Goal: Information Seeking & Learning: Learn about a topic

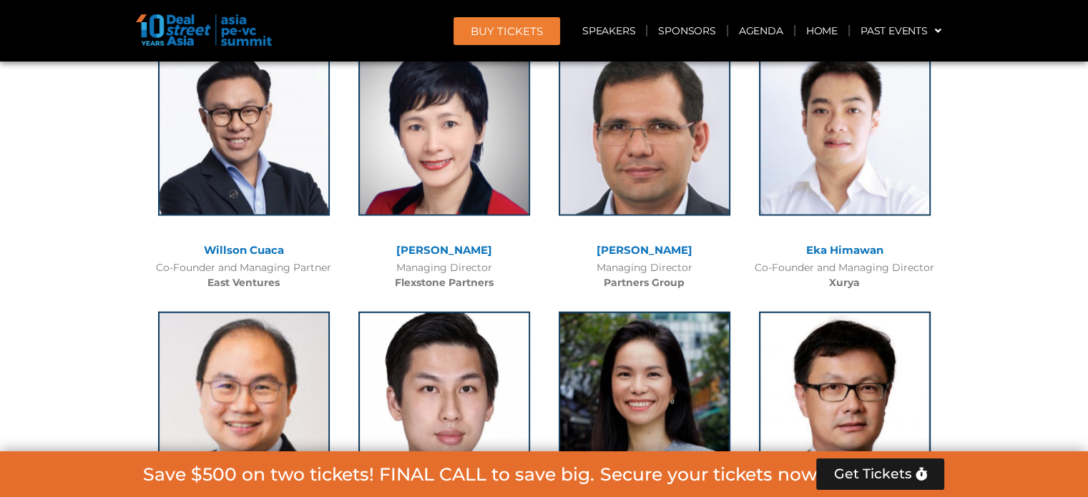
scroll to position [3536, 0]
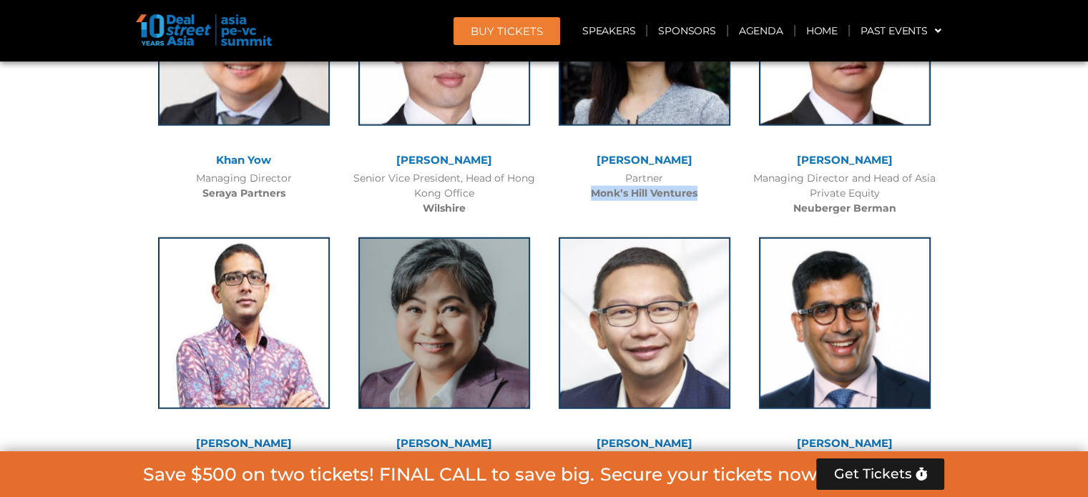
drag, startPoint x: 589, startPoint y: 190, endPoint x: 711, endPoint y: 205, distance: 122.6
click at [711, 205] on div "[PERSON_NAME] Partner Monk’s Hill Ventures" at bounding box center [644, 74] width 200 height 268
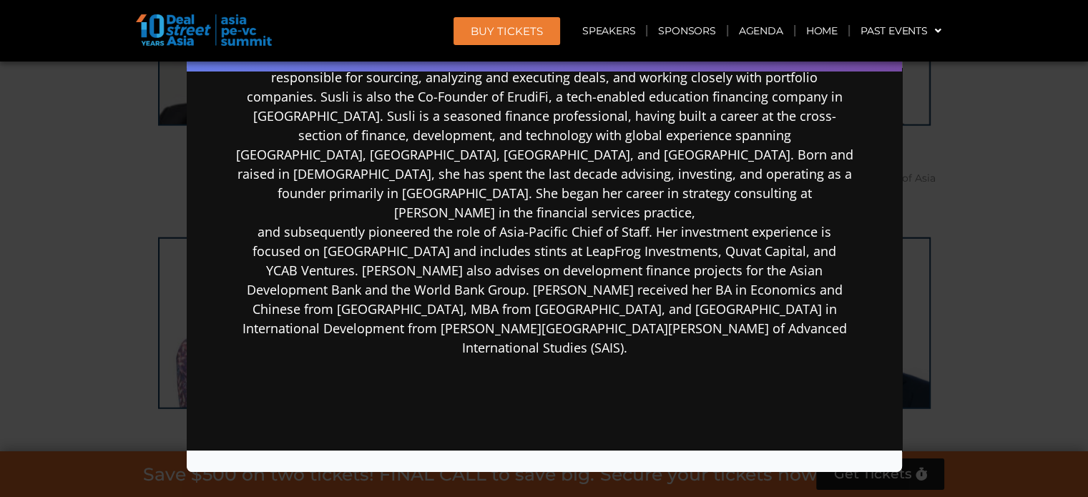
scroll to position [0, 0]
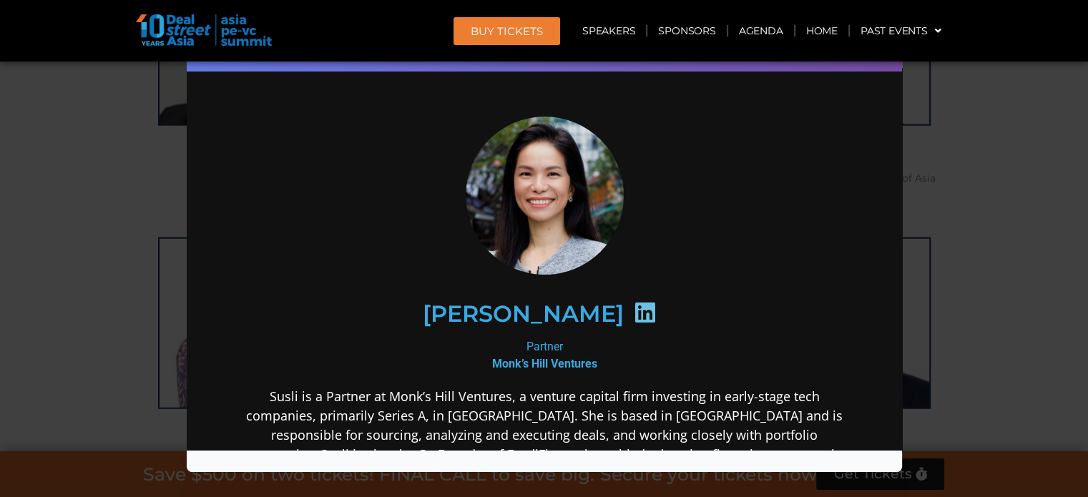
click at [115, 232] on div "Speaker Profile ×" at bounding box center [544, 248] width 1088 height 497
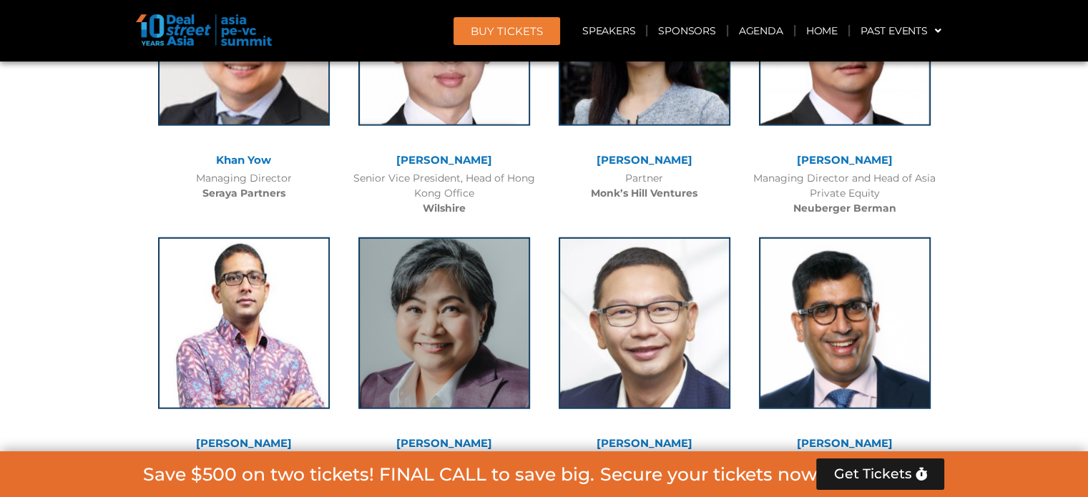
scroll to position [3894, 0]
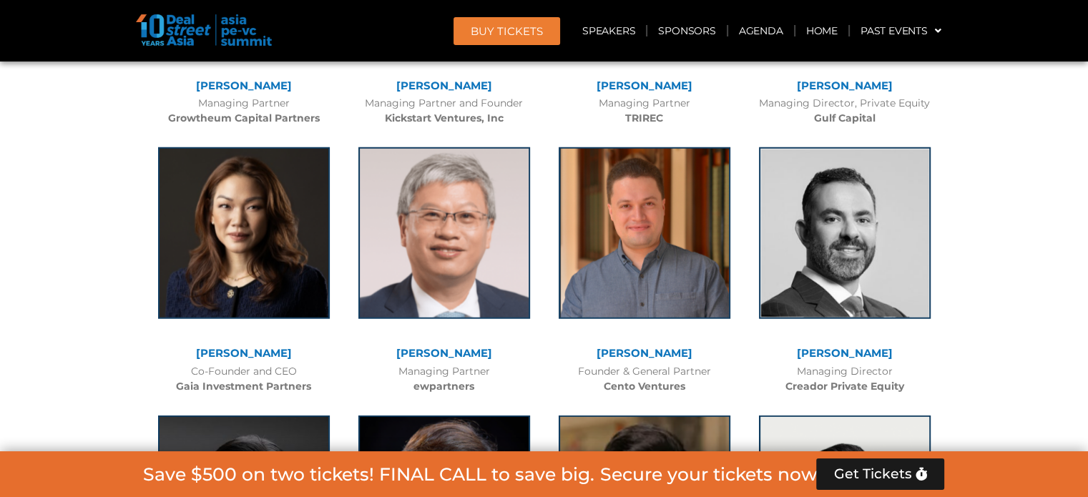
click at [853, 353] on link "[PERSON_NAME]​" at bounding box center [845, 353] width 96 height 14
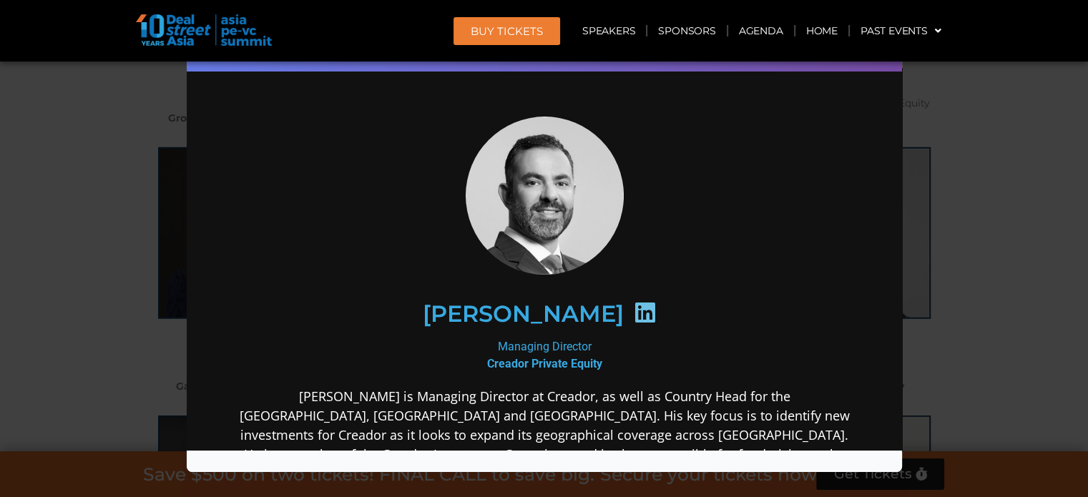
scroll to position [358, 0]
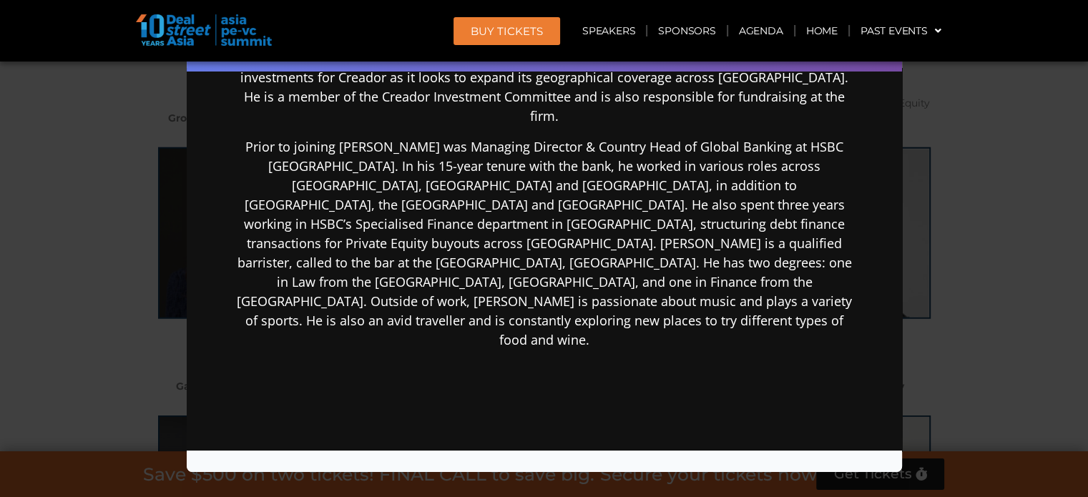
click at [0, 188] on div "Speaker Profile ×" at bounding box center [544, 248] width 1088 height 497
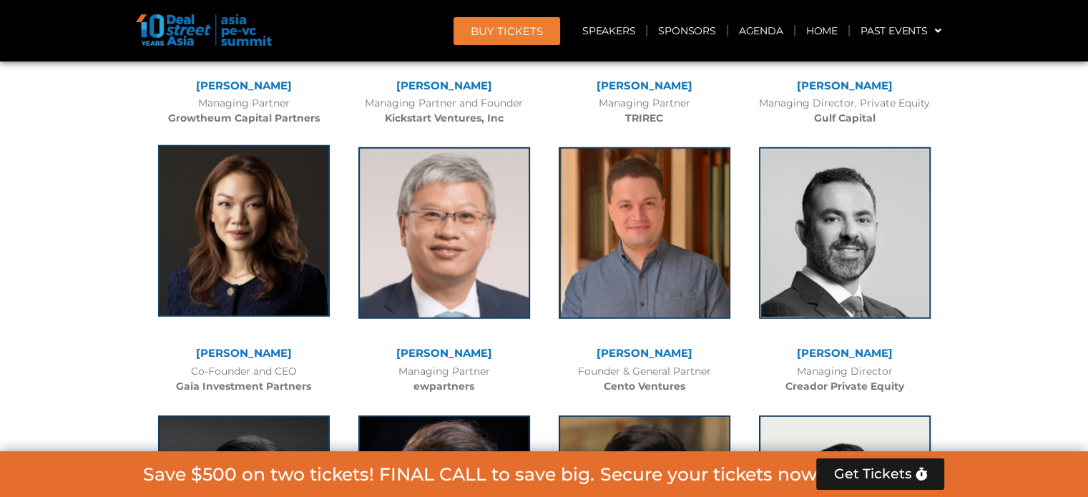
scroll to position [4252, 0]
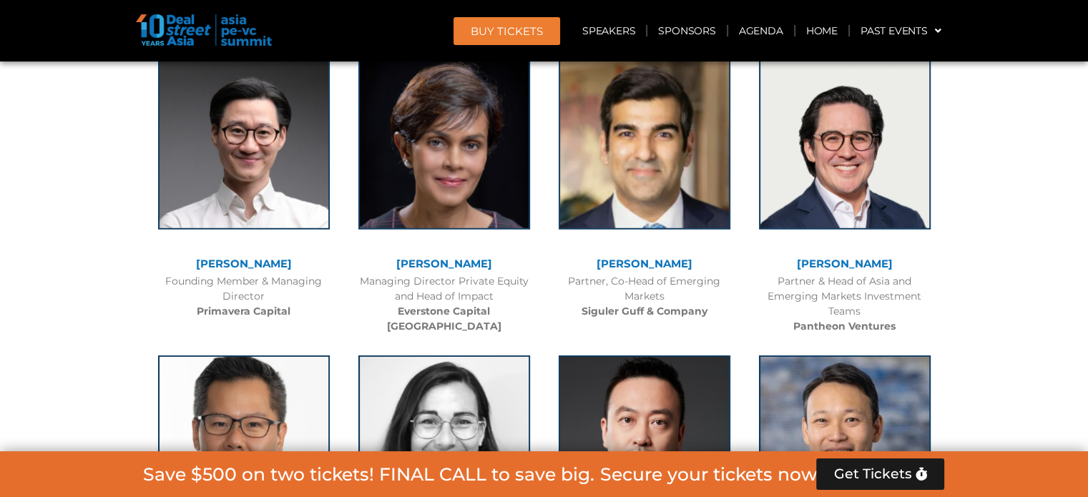
click at [434, 264] on link "[PERSON_NAME]" at bounding box center [444, 264] width 96 height 14
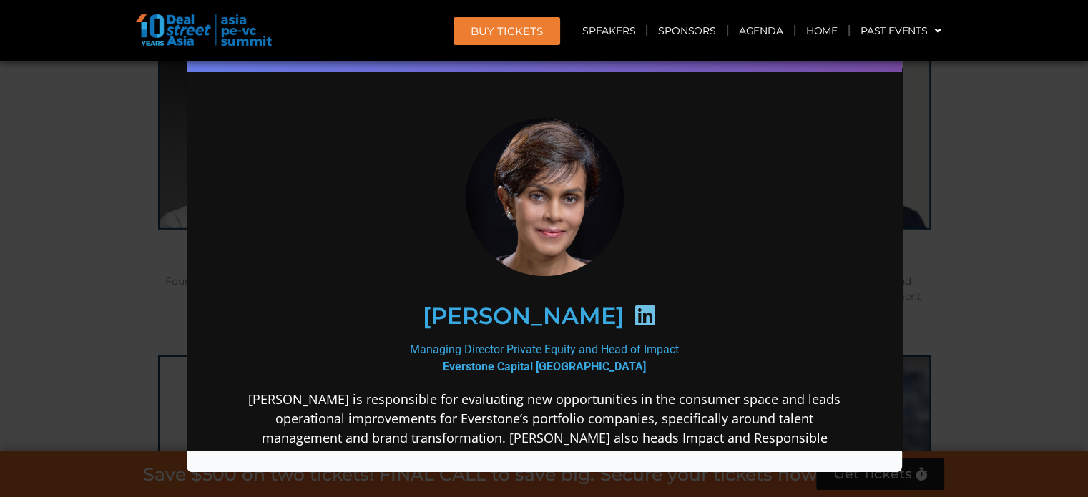
scroll to position [307, 0]
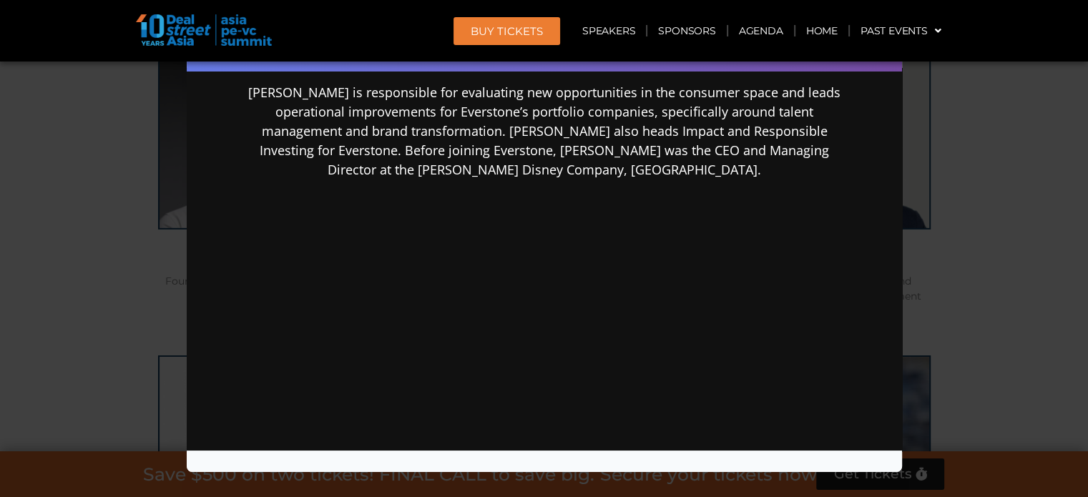
click at [86, 223] on div "Speaker Profile ×" at bounding box center [544, 248] width 1088 height 497
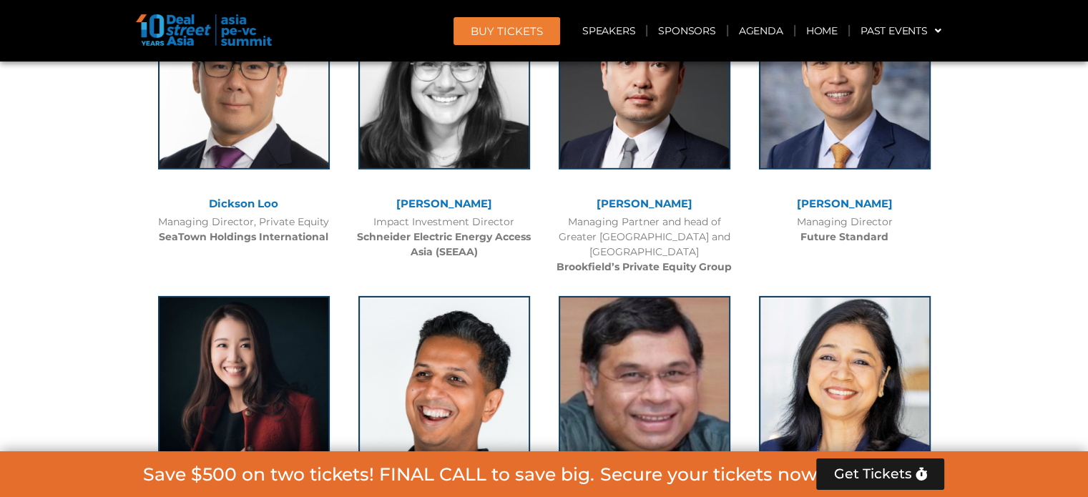
scroll to position [4967, 0]
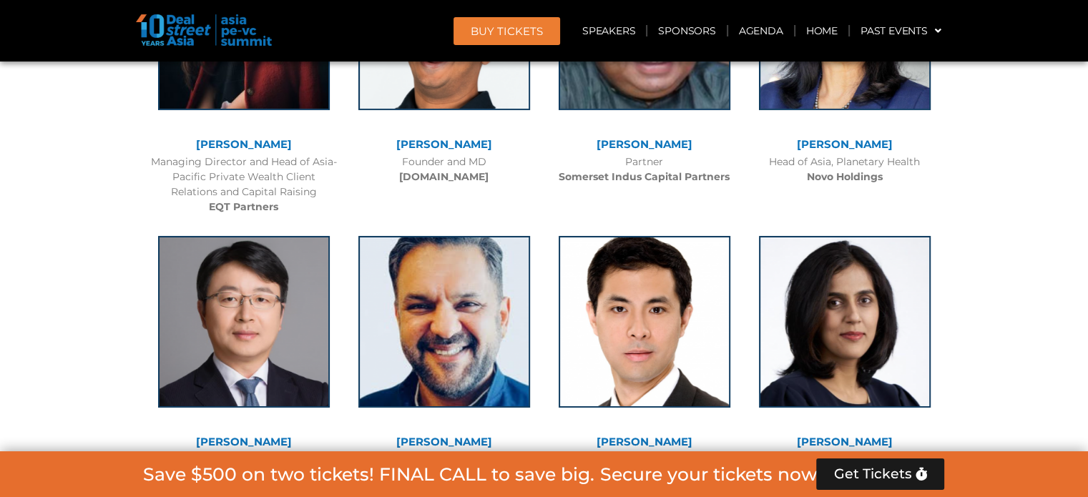
click at [242, 137] on link "[PERSON_NAME]" at bounding box center [244, 144] width 96 height 14
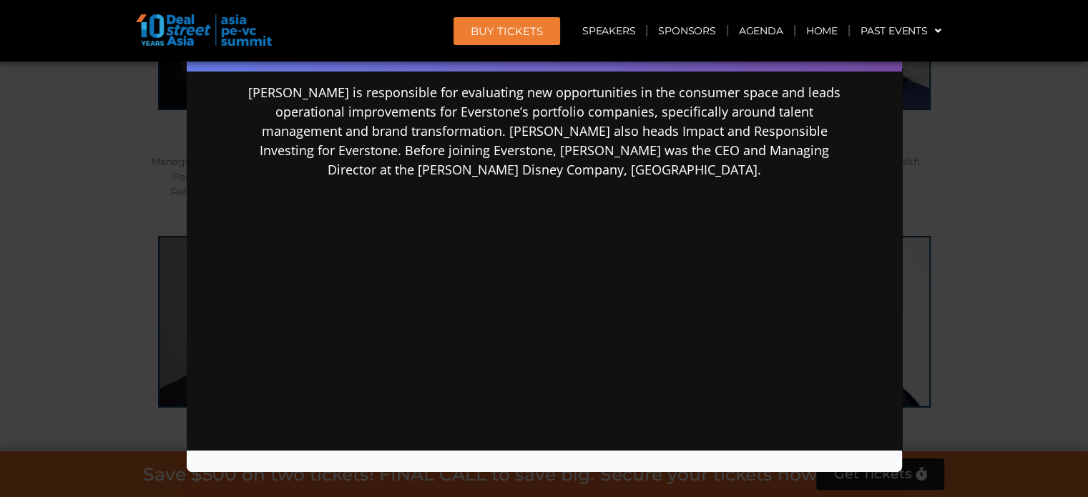
click at [89, 197] on div "Speaker Profile ×" at bounding box center [544, 248] width 1088 height 497
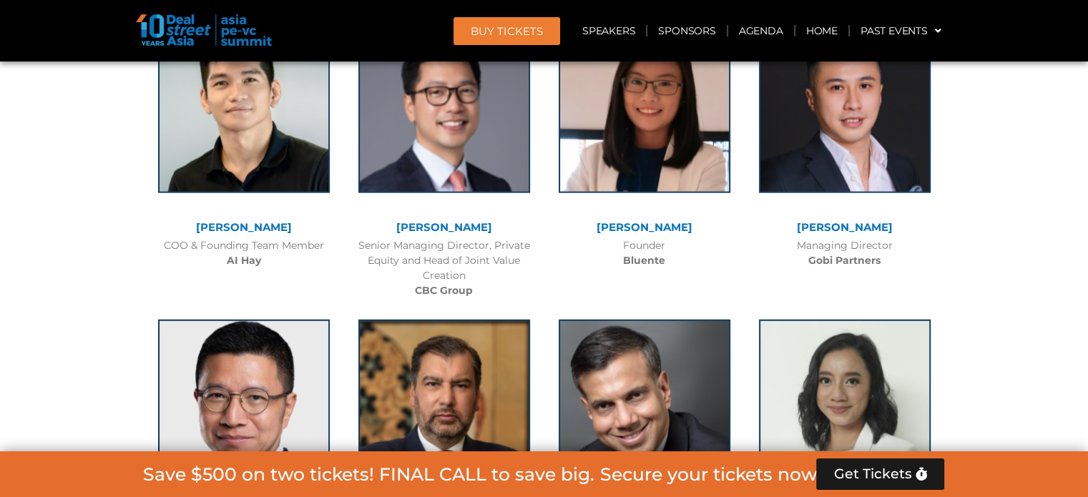
scroll to position [9257, 0]
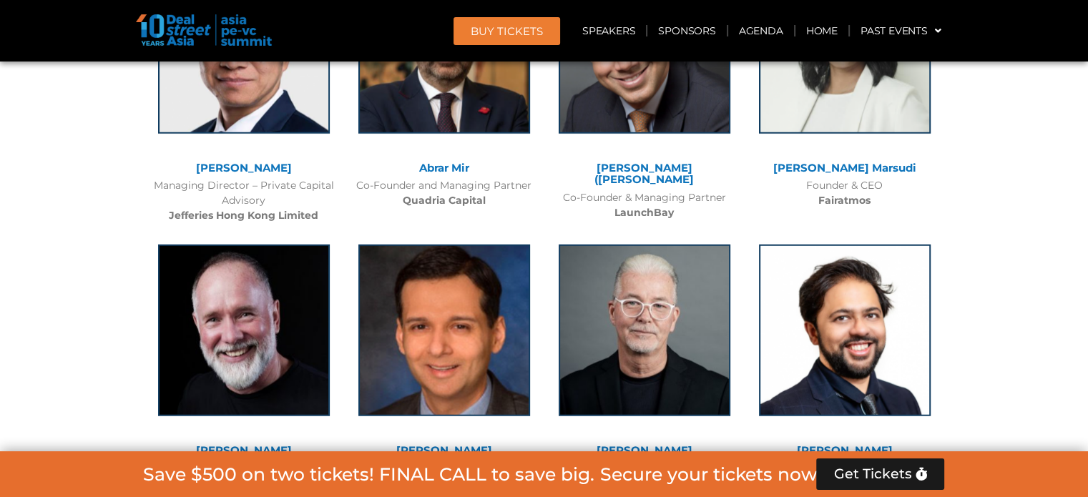
click at [838, 162] on div "[PERSON_NAME] Marsudi" at bounding box center [845, 170] width 186 height 16
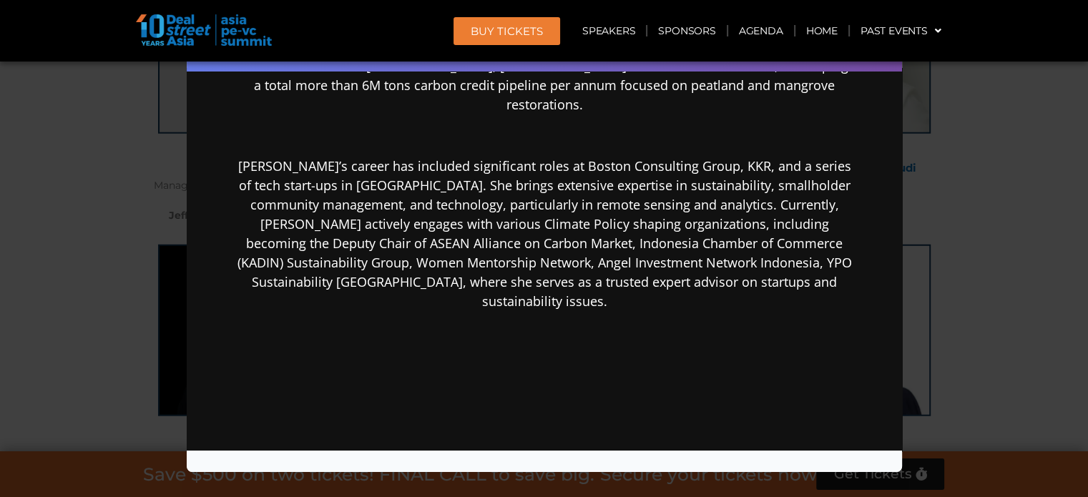
scroll to position [0, 0]
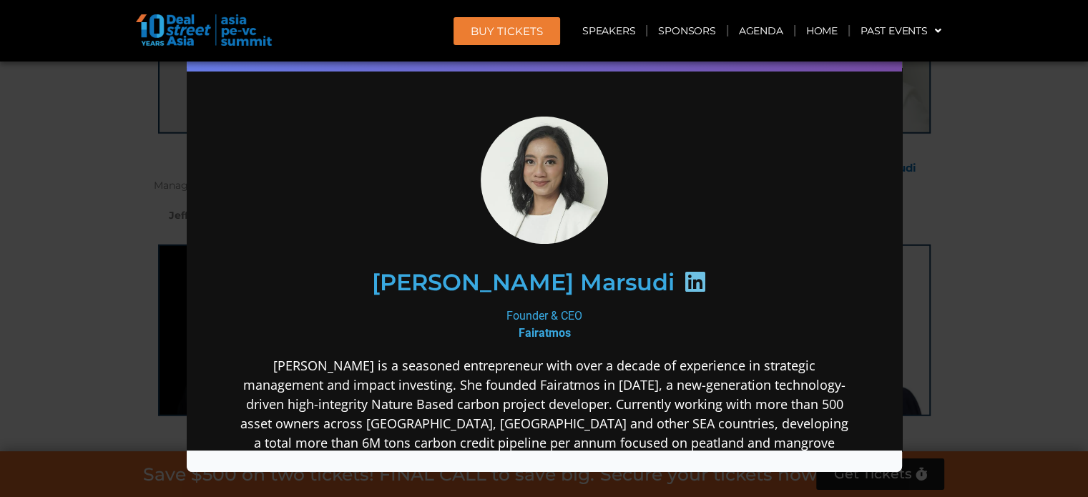
click at [0, 195] on div "Speaker Profile ×" at bounding box center [544, 248] width 1088 height 497
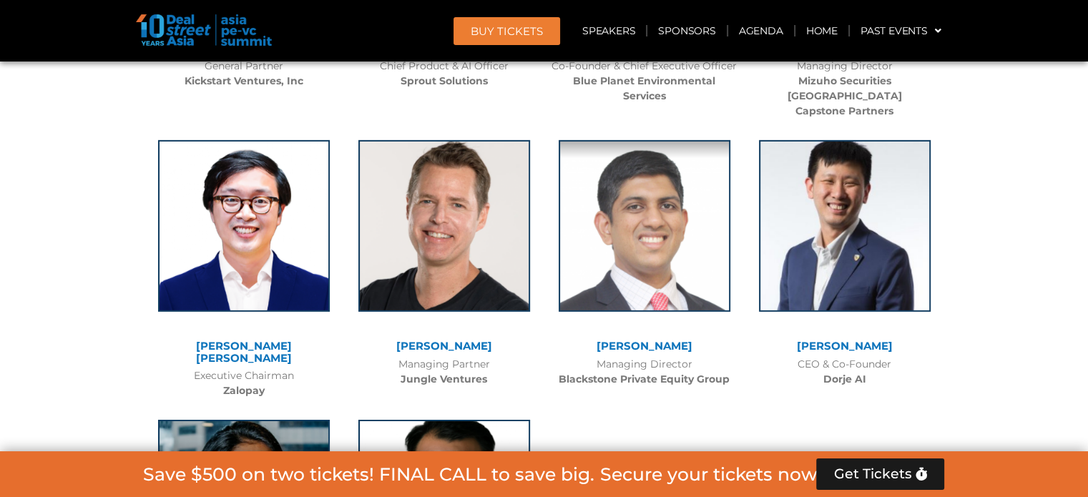
scroll to position [10330, 0]
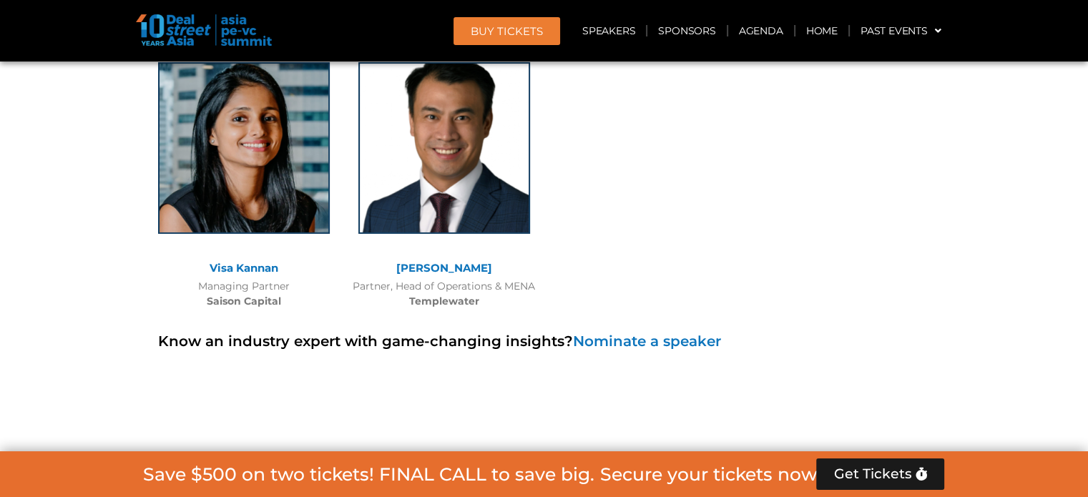
click at [240, 261] on link "Visa Kannan" at bounding box center [244, 268] width 69 height 14
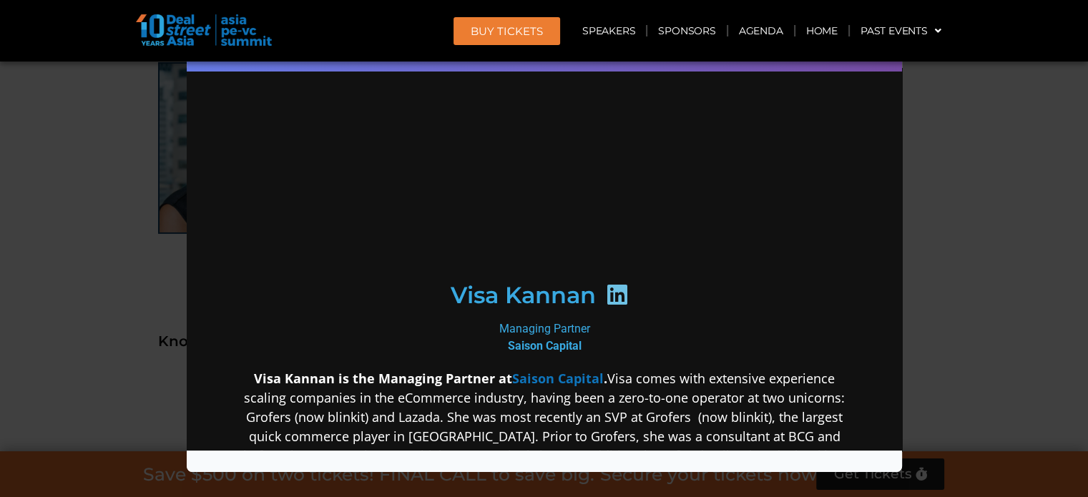
scroll to position [358, 0]
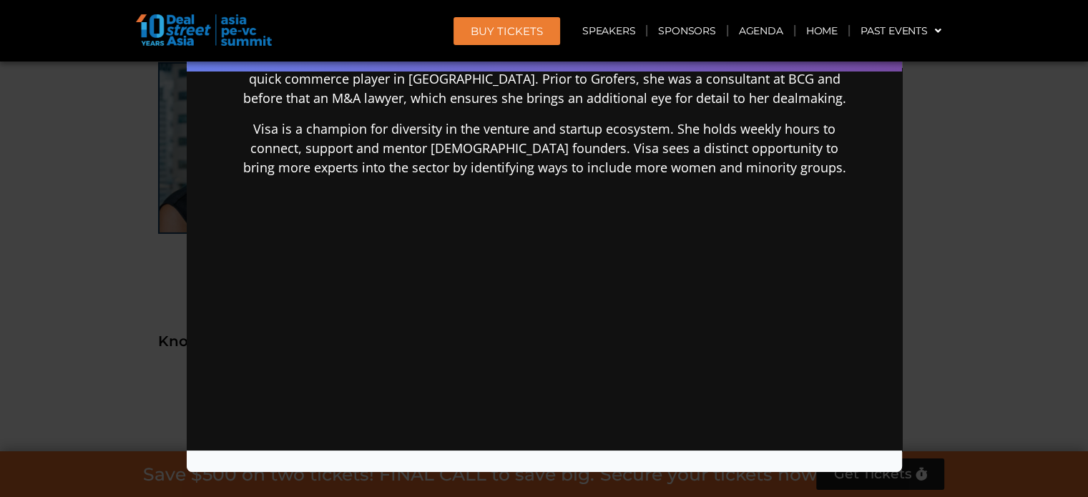
click at [116, 202] on div "Speaker Profile ×" at bounding box center [544, 248] width 1088 height 497
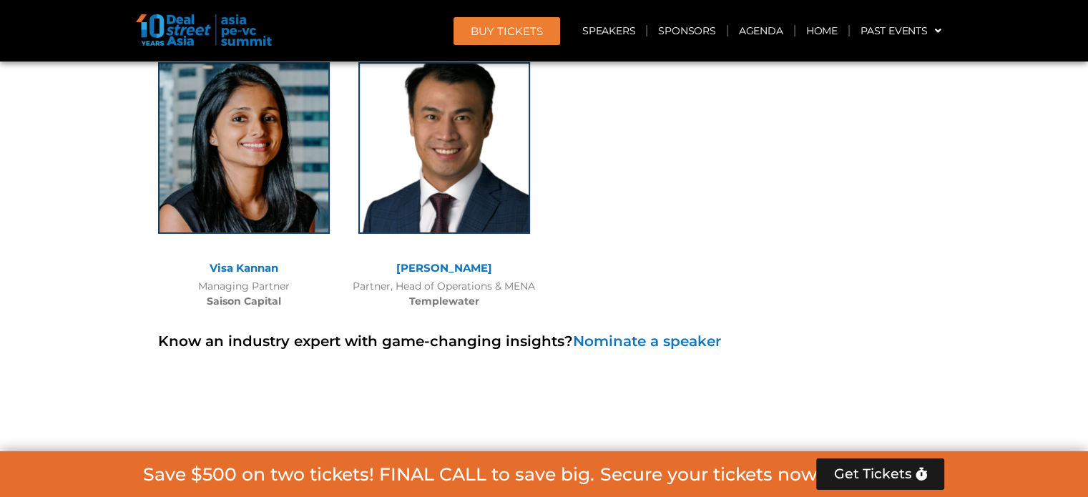
scroll to position [10688, 0]
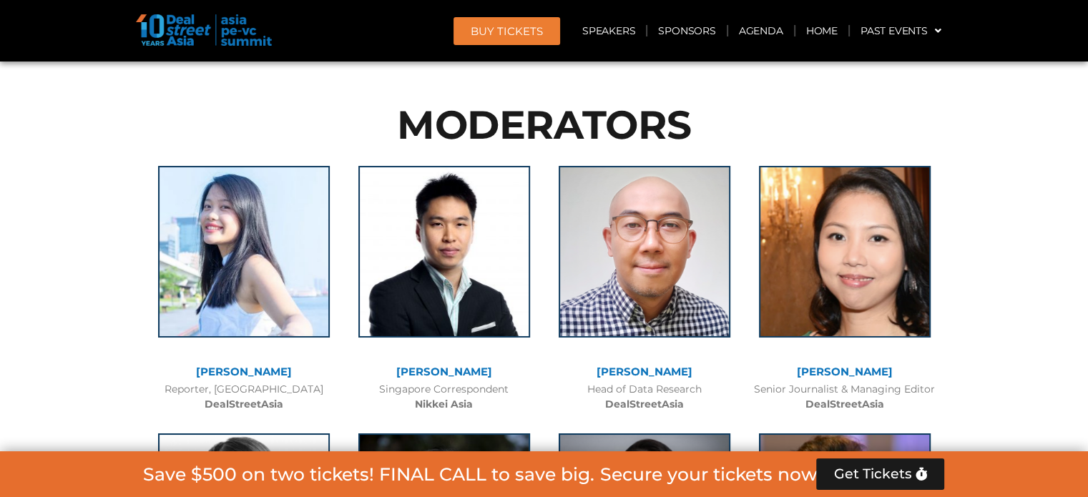
click at [850, 205] on div at bounding box center [845, 262] width 172 height 193
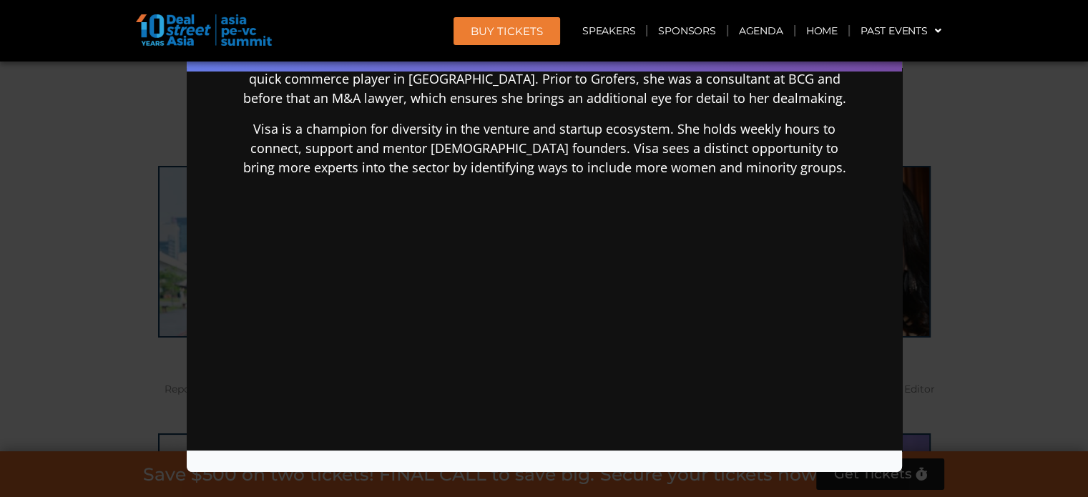
click at [70, 174] on div "Speaker Profile ×" at bounding box center [544, 248] width 1088 height 497
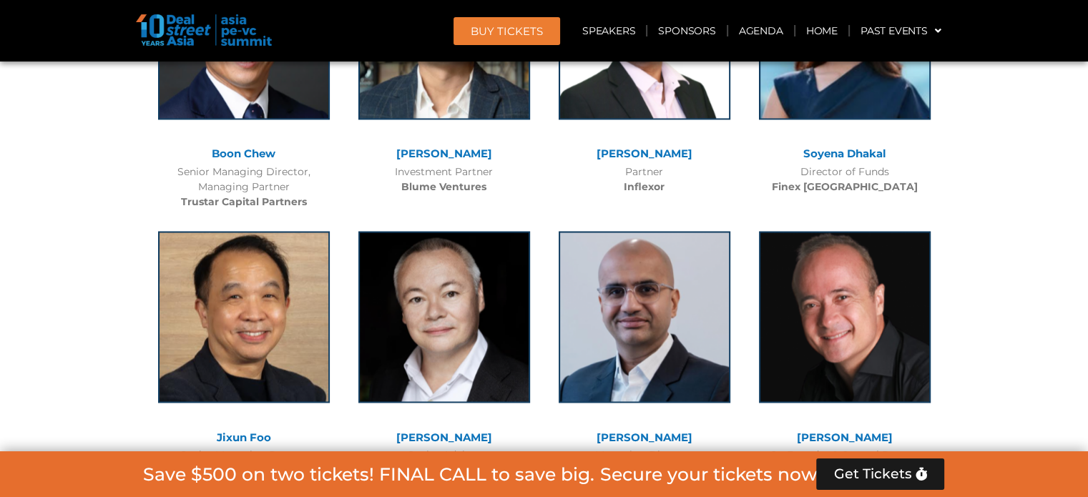
scroll to position [8185, 0]
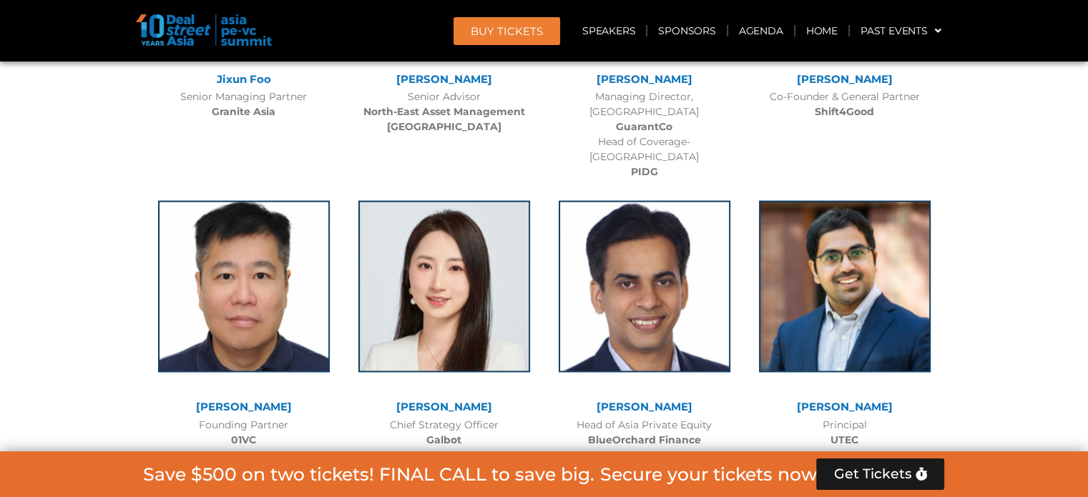
click at [447, 400] on link "[PERSON_NAME]" at bounding box center [444, 407] width 96 height 14
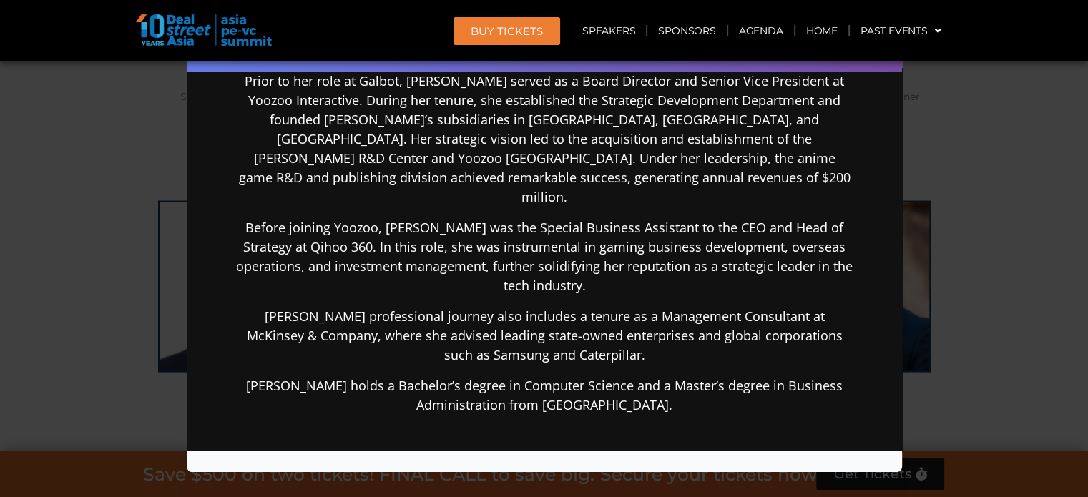
scroll to position [0, 0]
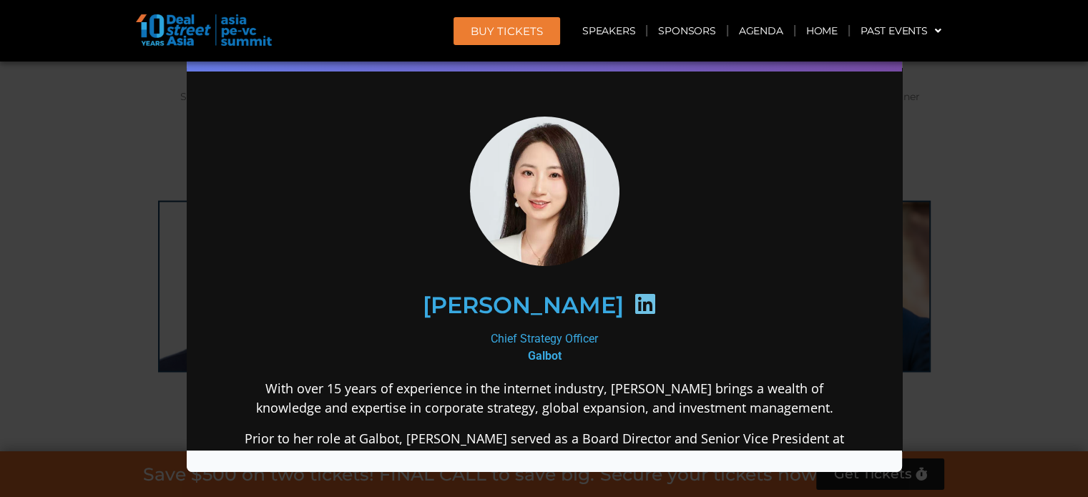
click at [122, 190] on div "Speaker Profile ×" at bounding box center [544, 248] width 1088 height 497
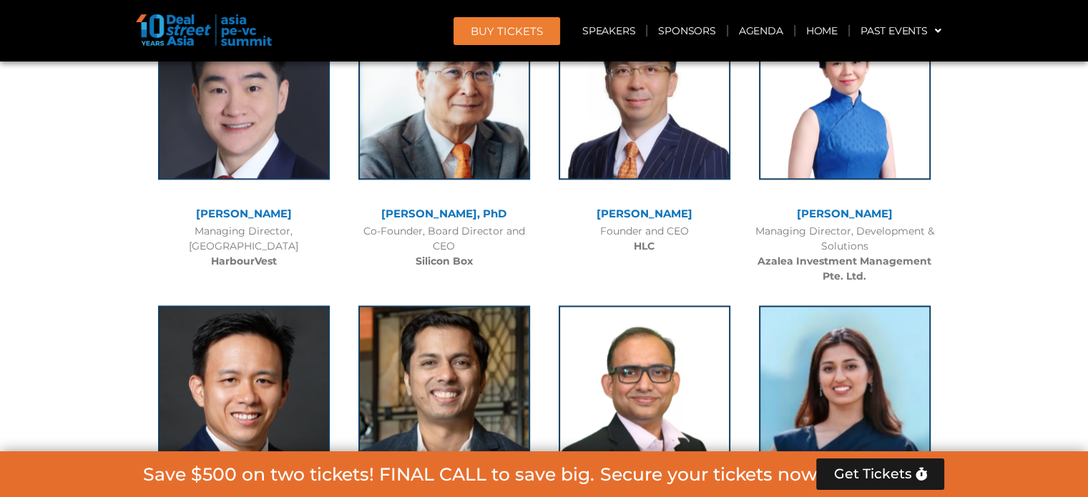
scroll to position [7827, 0]
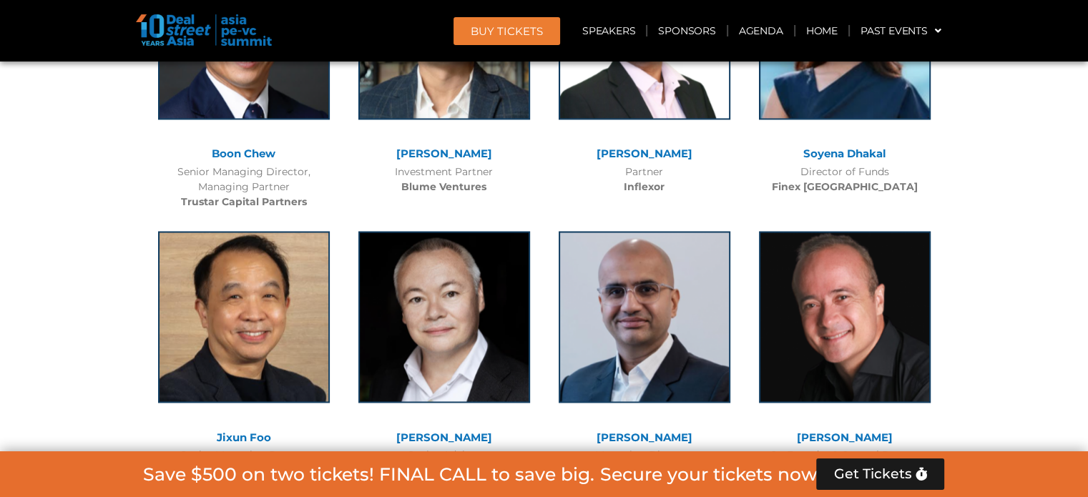
click at [842, 430] on link "[PERSON_NAME]" at bounding box center [845, 437] width 96 height 14
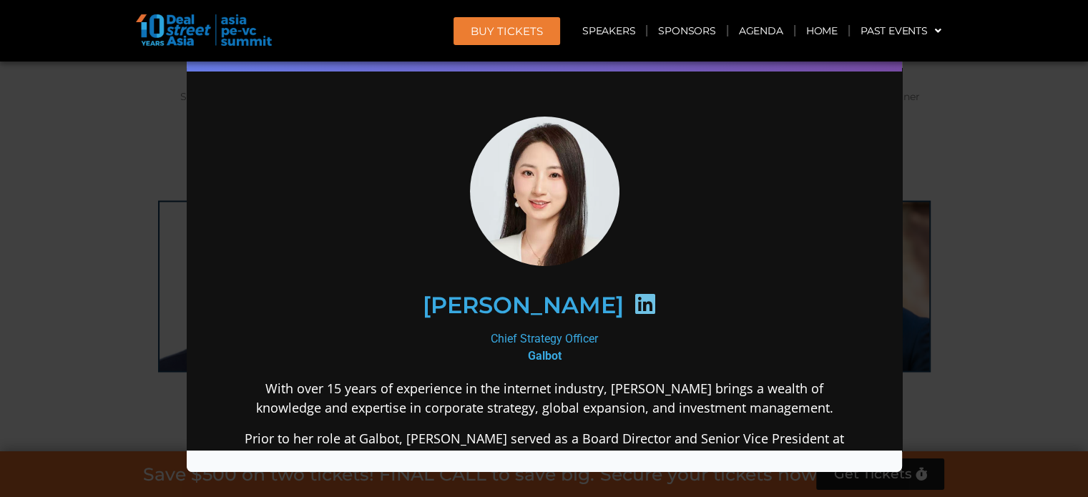
scroll to position [8185, 0]
click at [104, 240] on div "Speaker Profile ×" at bounding box center [544, 248] width 1088 height 497
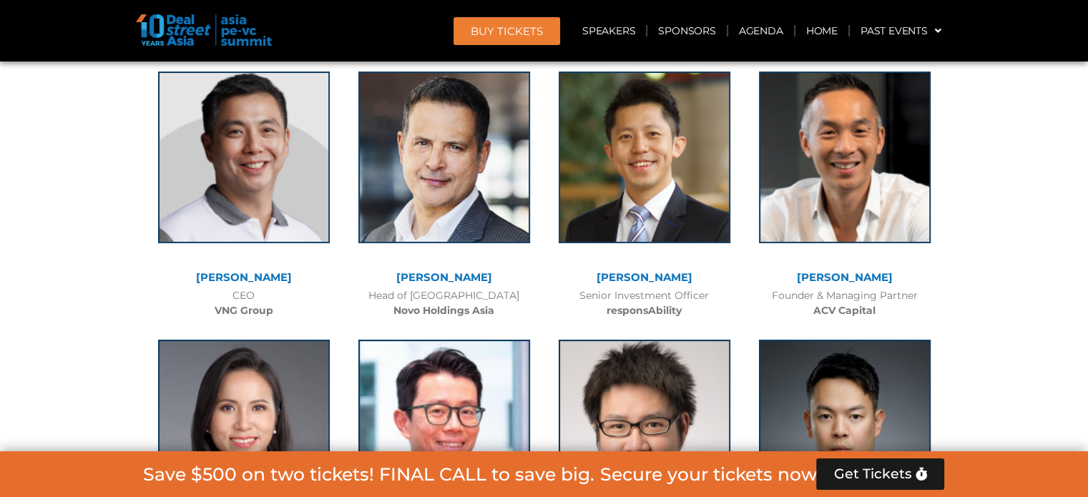
scroll to position [6039, 0]
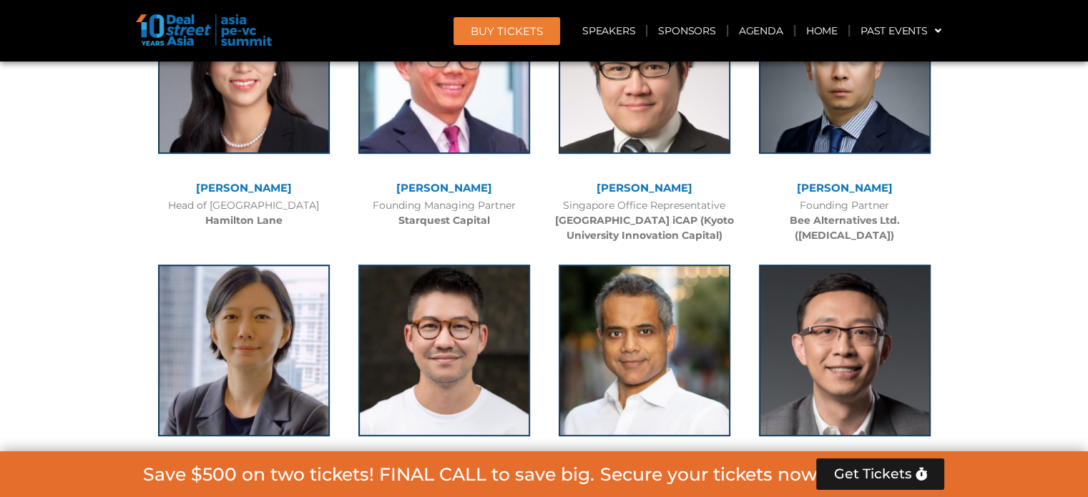
click at [245, 181] on link "[PERSON_NAME]" at bounding box center [244, 188] width 96 height 14
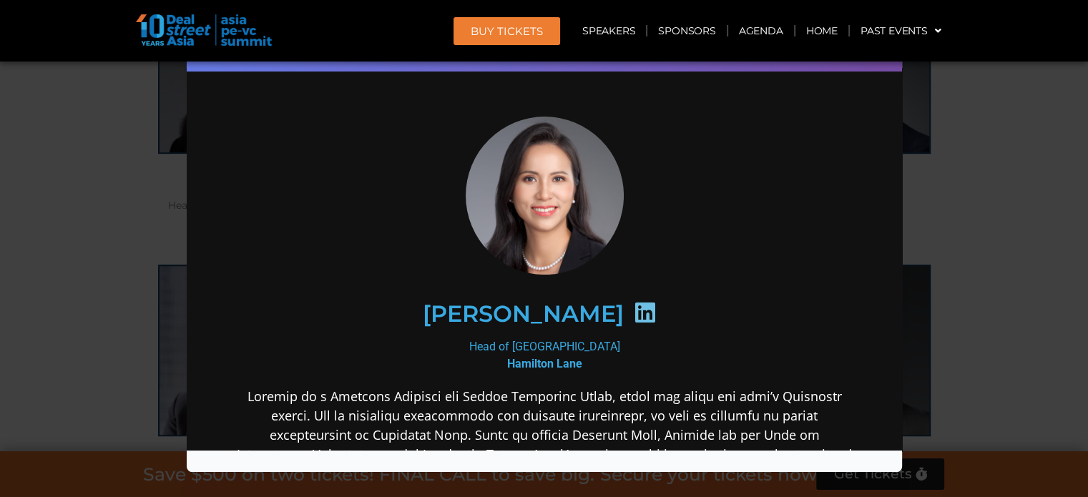
scroll to position [358, 0]
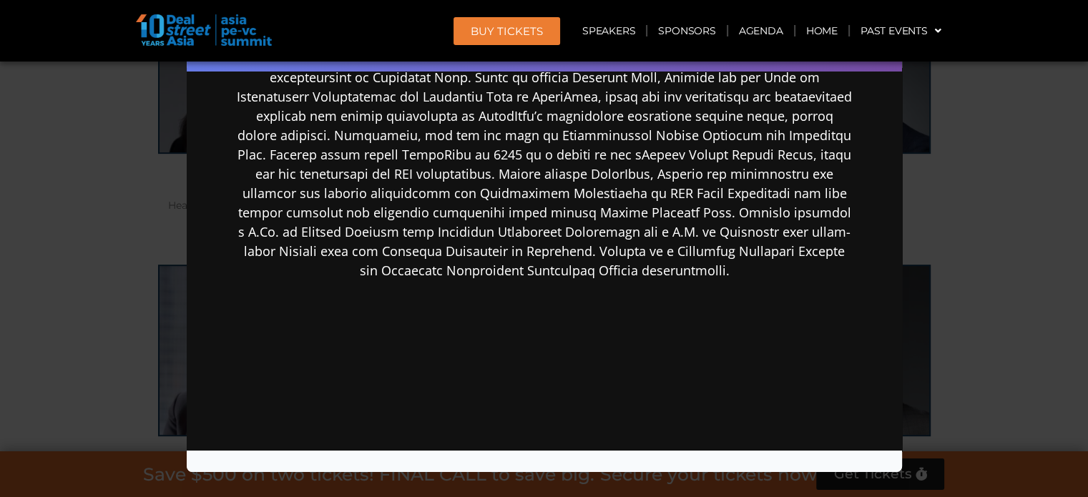
click at [117, 180] on div "Speaker Profile ×" at bounding box center [544, 248] width 1088 height 497
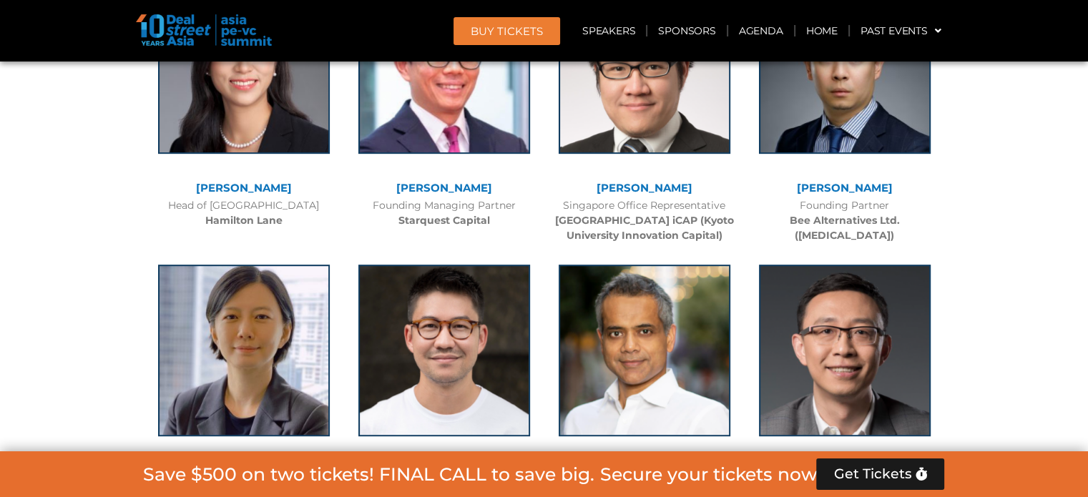
scroll to position [5682, 0]
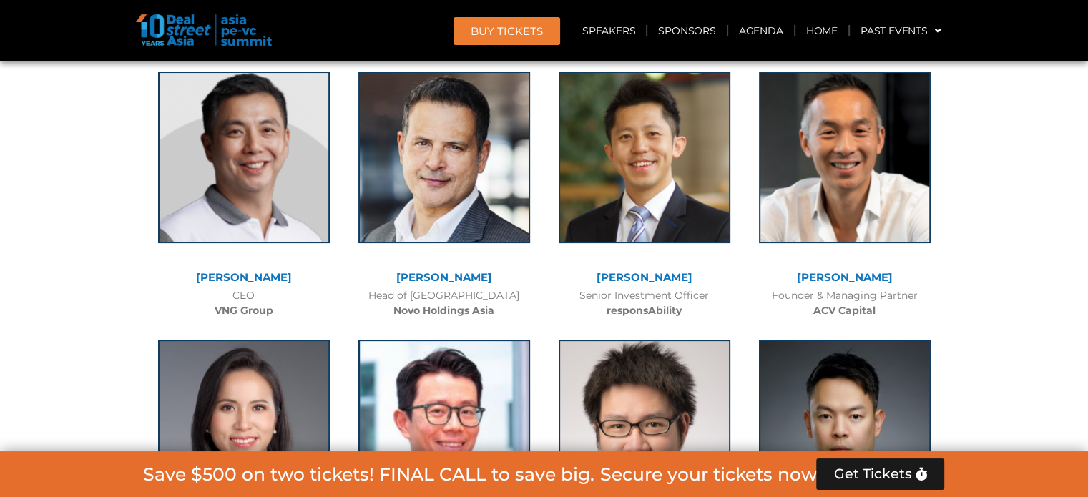
click at [443, 270] on link "[PERSON_NAME]" at bounding box center [444, 277] width 96 height 14
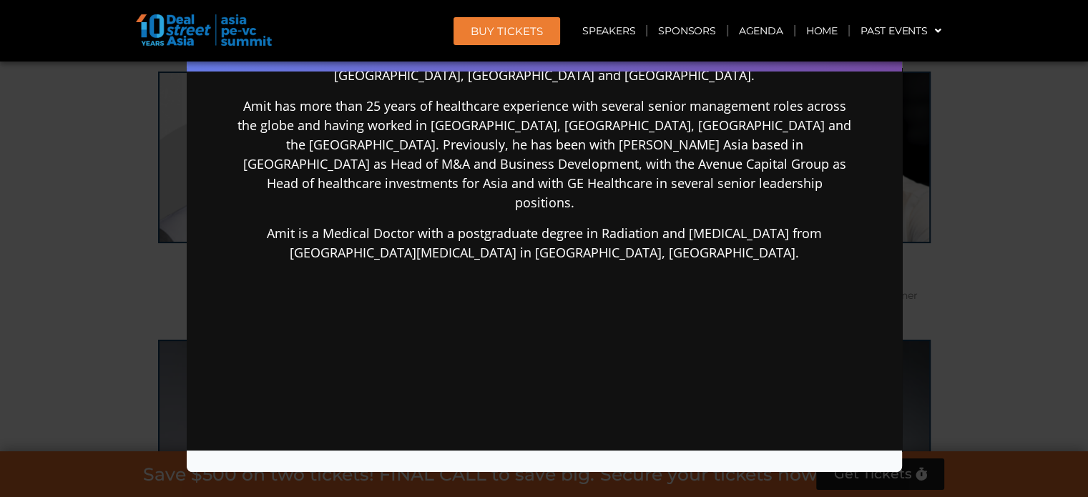
scroll to position [355, 0]
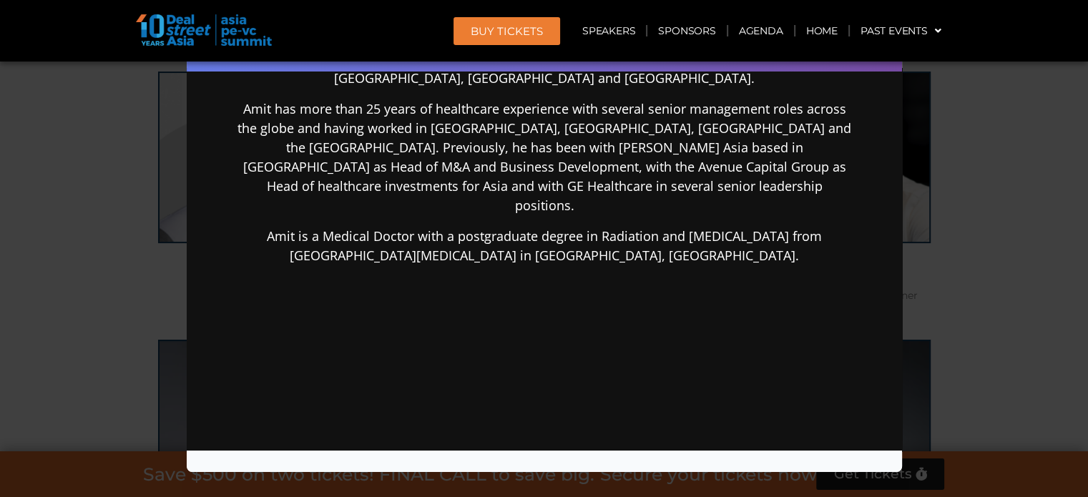
click at [0, 136] on div "Speaker Profile ×" at bounding box center [544, 248] width 1088 height 497
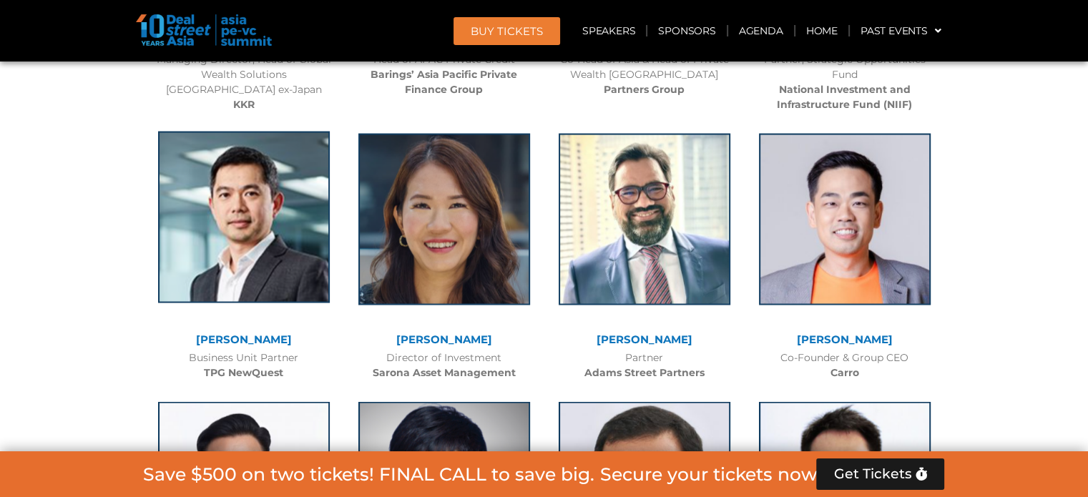
scroll to position [2464, 0]
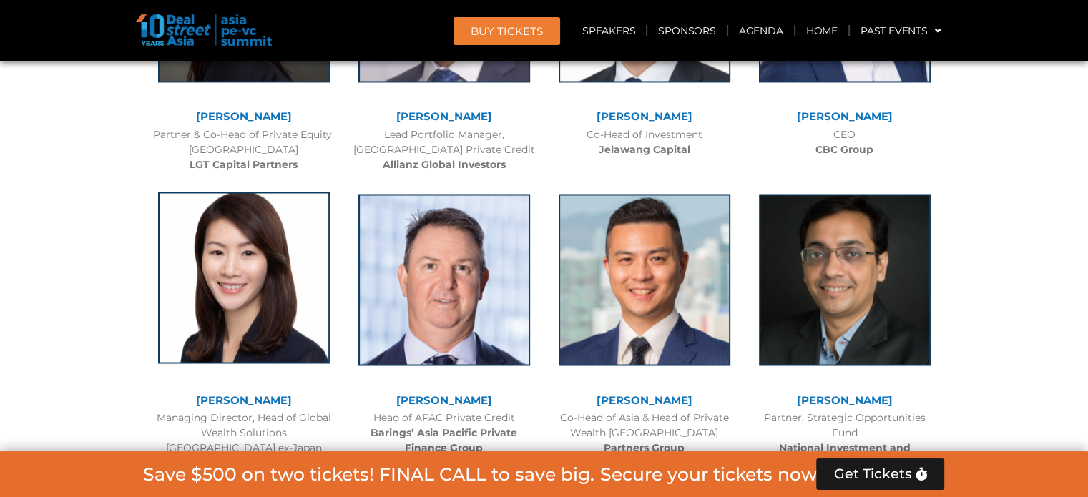
click at [265, 232] on img at bounding box center [244, 278] width 172 height 172
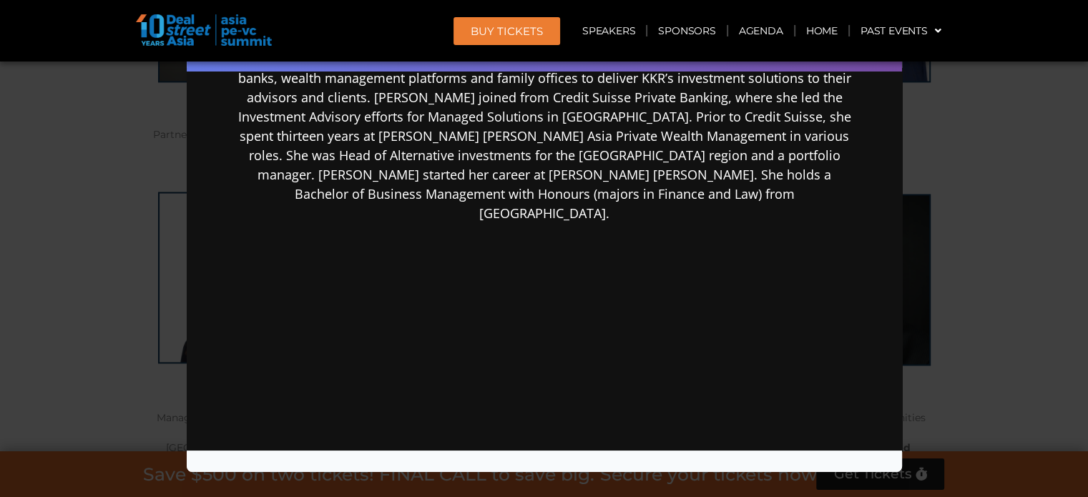
scroll to position [4, 0]
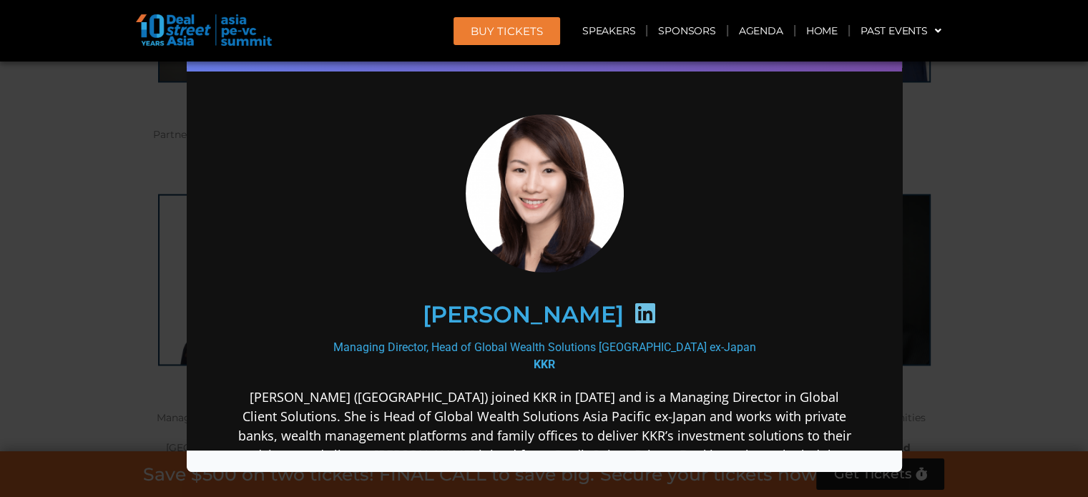
click at [9, 190] on div "Speaker Profile ×" at bounding box center [544, 248] width 1088 height 497
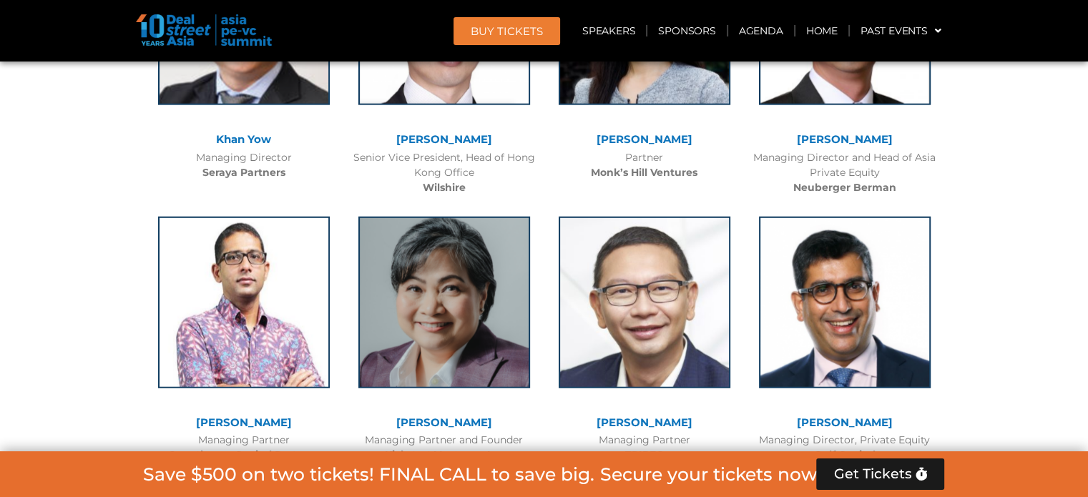
scroll to position [3894, 0]
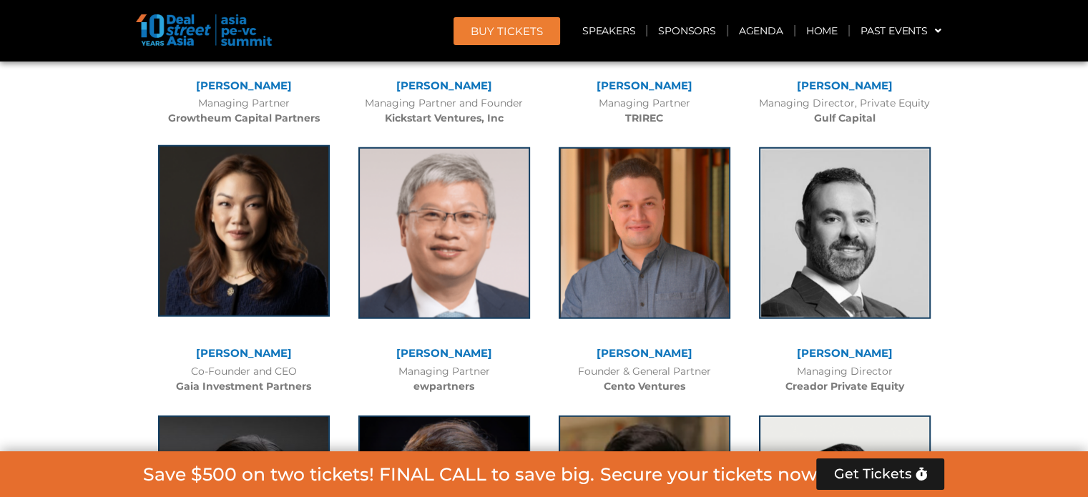
click at [283, 192] on img at bounding box center [244, 231] width 172 height 172
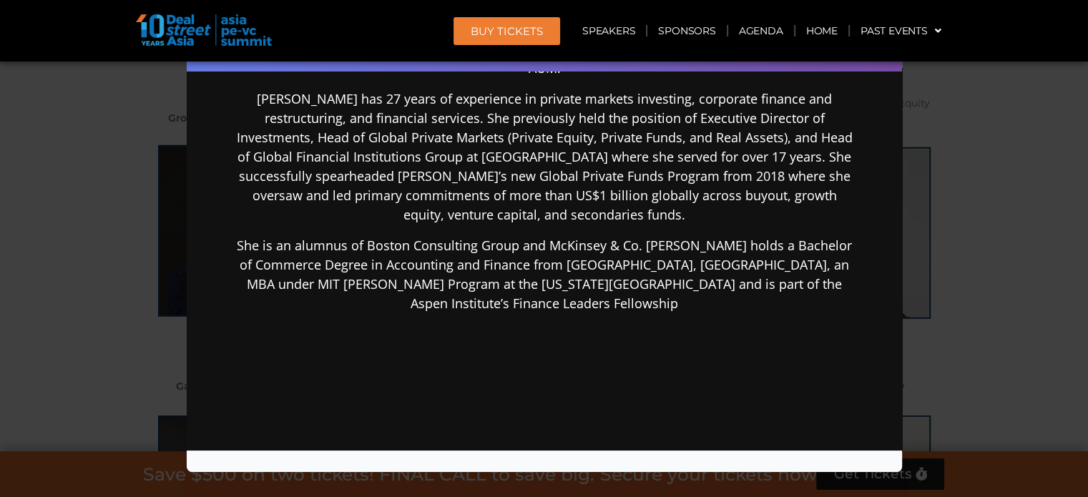
scroll to position [348, 0]
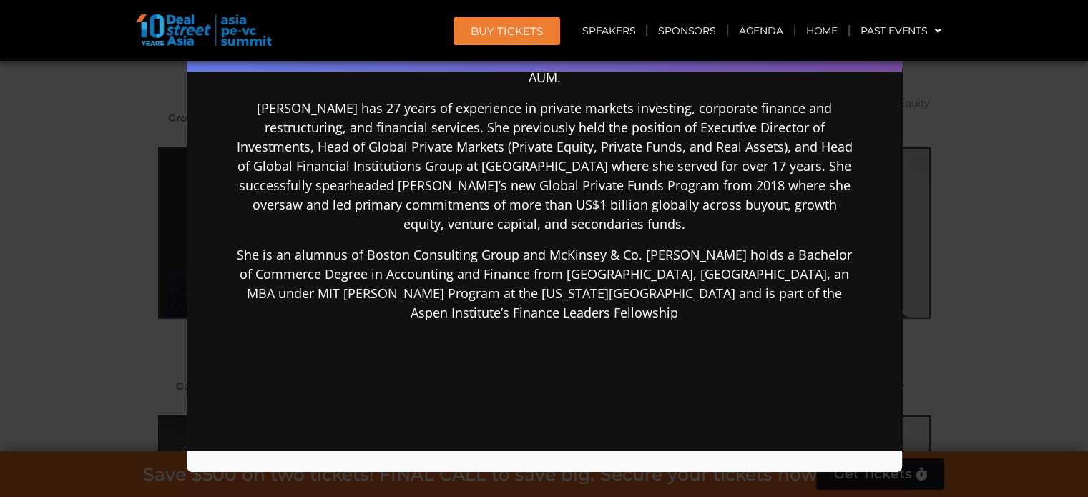
click at [29, 190] on div "Speaker Profile ×" at bounding box center [544, 248] width 1088 height 497
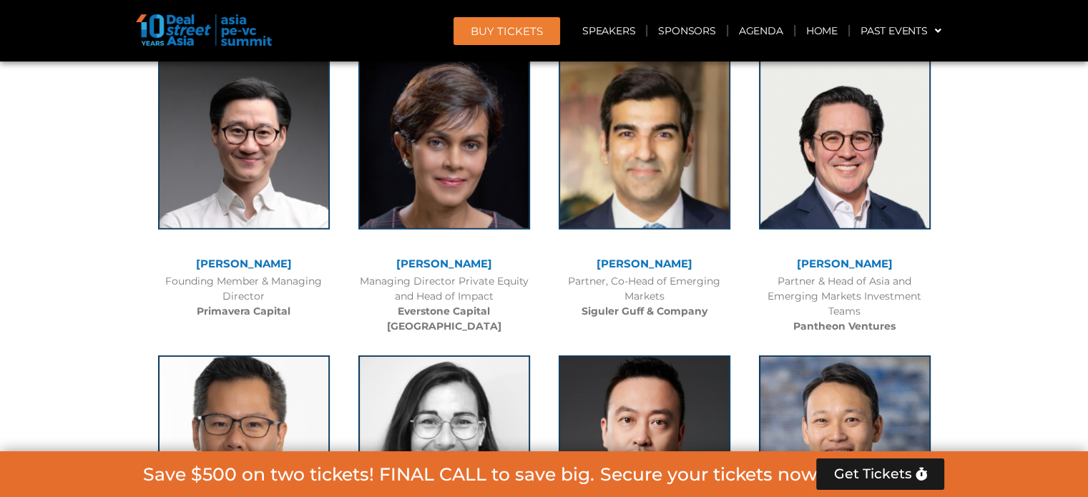
scroll to position [3894, 0]
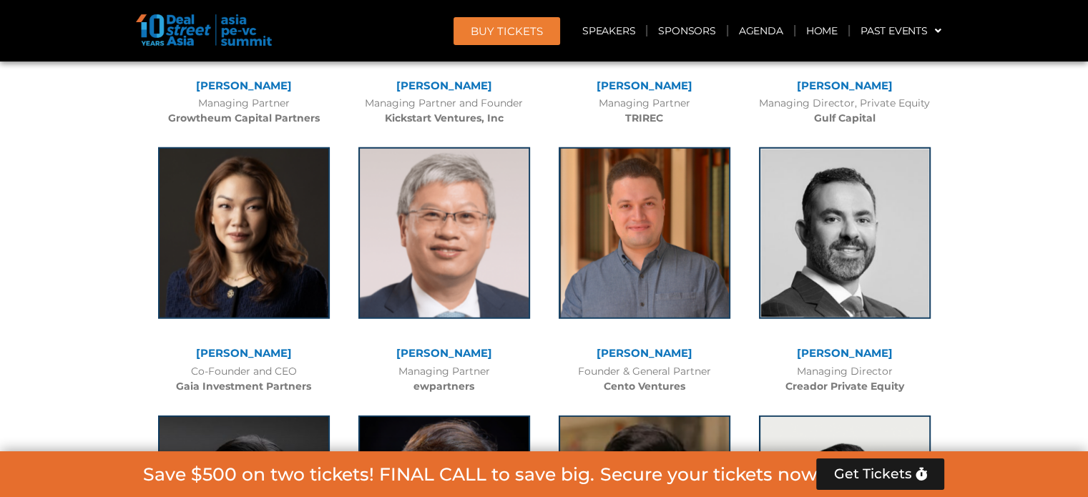
click at [629, 335] on div at bounding box center [645, 243] width 172 height 193
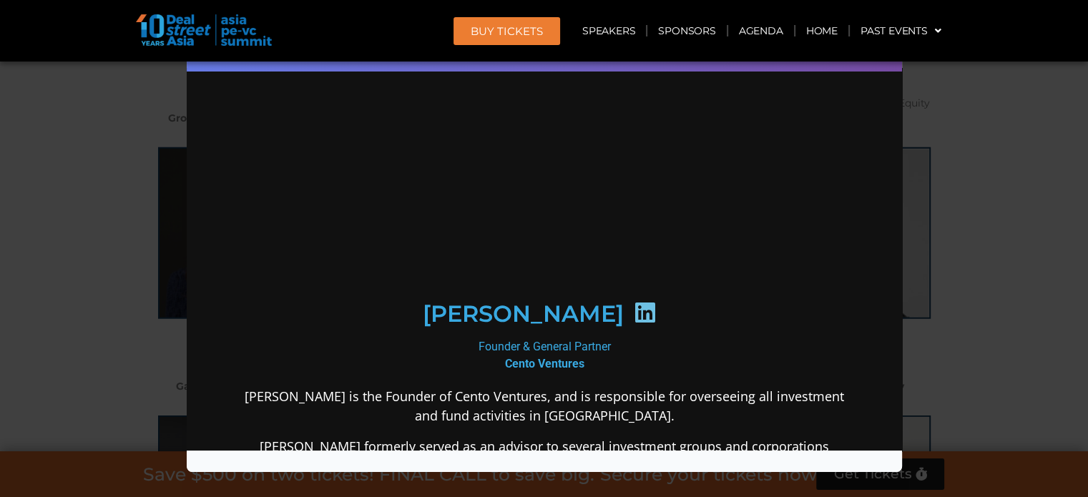
scroll to position [358, 0]
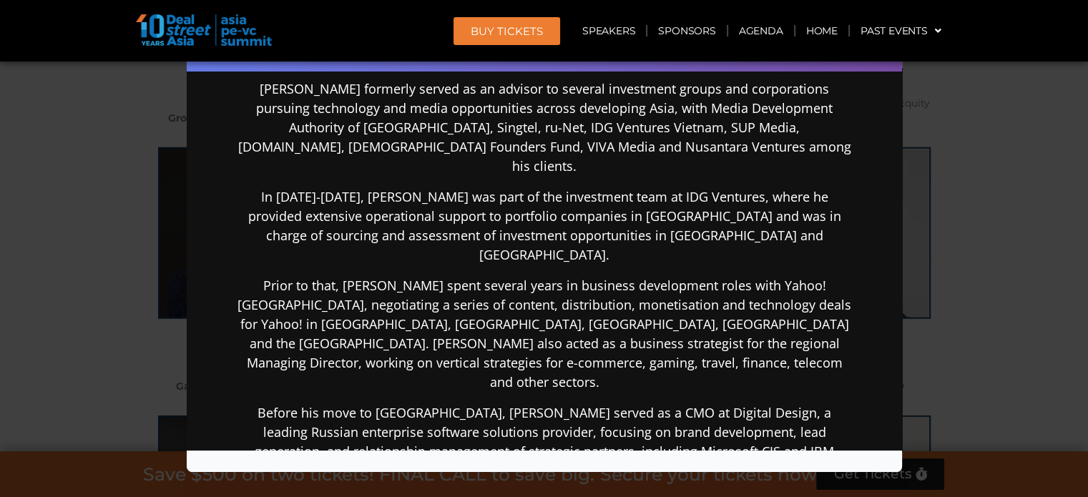
click at [58, 177] on div "Speaker Profile ×" at bounding box center [544, 248] width 1088 height 497
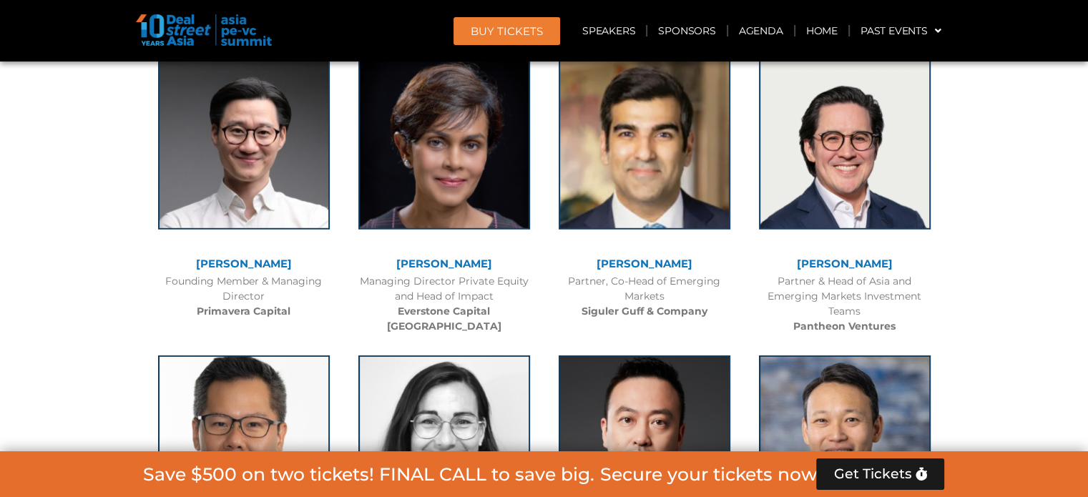
scroll to position [3894, 0]
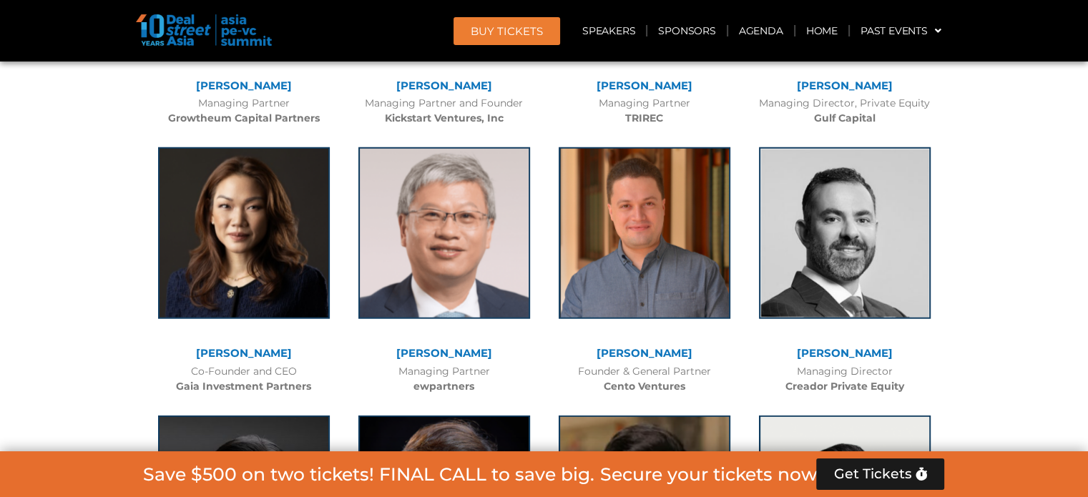
click at [449, 334] on div at bounding box center [444, 243] width 172 height 193
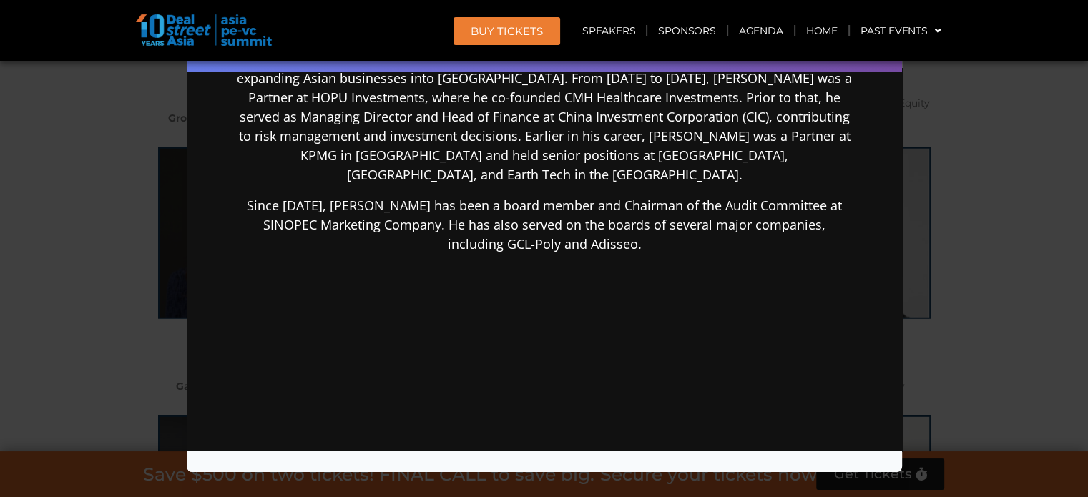
scroll to position [0, 0]
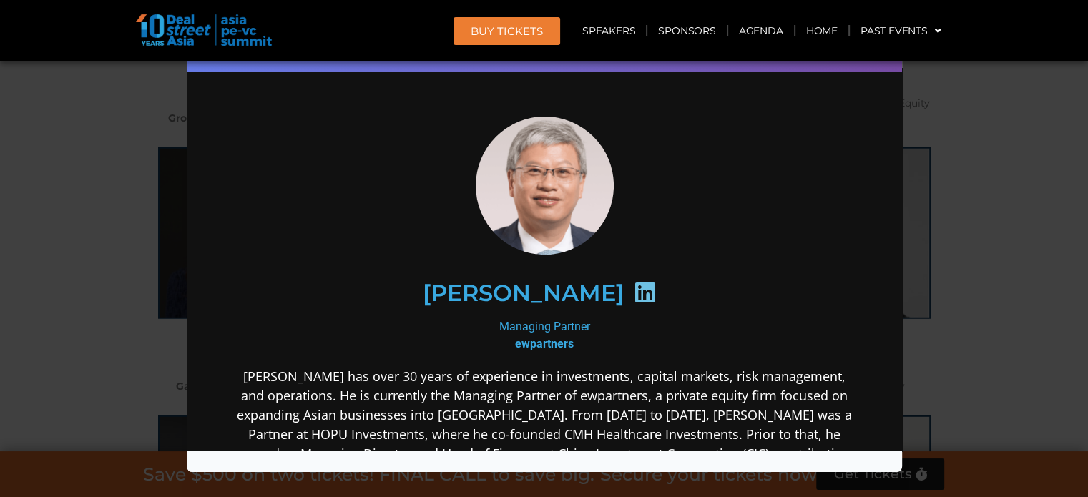
click at [632, 285] on icon at bounding box center [643, 291] width 23 height 23
